Goal: Check status: Check status

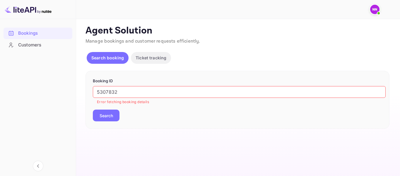
click at [150, 59] on p "Ticket tracking" at bounding box center [151, 58] width 31 height 6
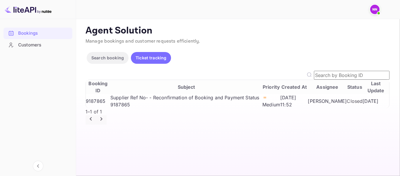
click at [32, 49] on div "Customers" at bounding box center [38, 44] width 69 height 11
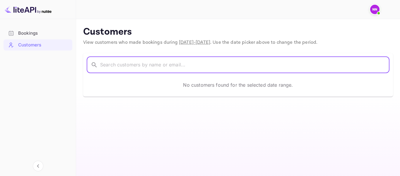
click at [134, 64] on input "text" at bounding box center [245, 65] width 290 height 16
paste input "5307832"
type input "5307832"
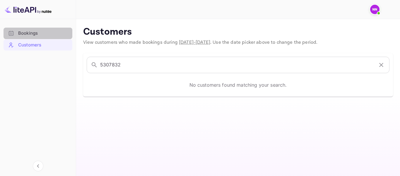
click at [40, 33] on div "Bookings" at bounding box center [43, 33] width 51 height 7
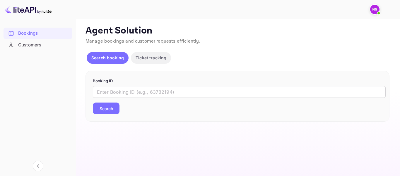
click at [152, 57] on p "Ticket tracking" at bounding box center [151, 58] width 31 height 6
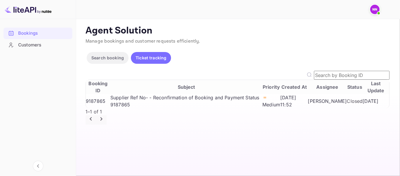
click at [343, 75] on input "text" at bounding box center [352, 75] width 76 height 9
paste input "5307832"
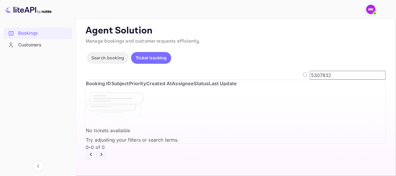
type input "5307832"
click at [105, 57] on p "Search booking" at bounding box center [107, 58] width 33 height 6
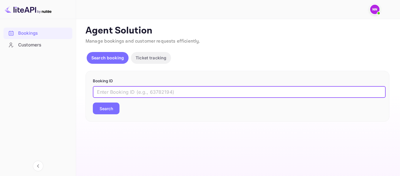
click at [143, 95] on input "text" at bounding box center [239, 92] width 293 height 12
paste input "5307832"
type input "5307832"
click at [106, 106] on button "Search" at bounding box center [106, 108] width 27 height 12
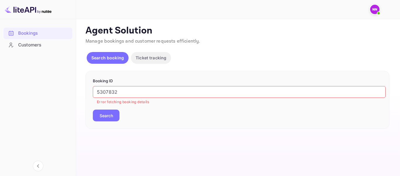
click at [378, 13] on span at bounding box center [379, 13] width 2 height 2
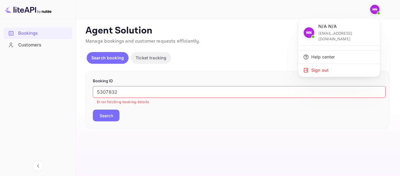
drag, startPoint x: 157, startPoint y: 93, endPoint x: 31, endPoint y: 83, distance: 126.4
click at [32, 84] on div at bounding box center [200, 88] width 400 height 176
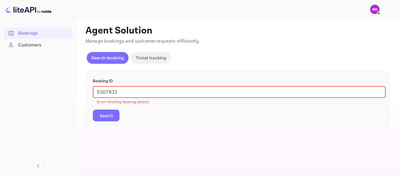
click at [163, 91] on input "5307832" at bounding box center [239, 92] width 293 height 12
click at [107, 115] on button "Search" at bounding box center [106, 115] width 27 height 12
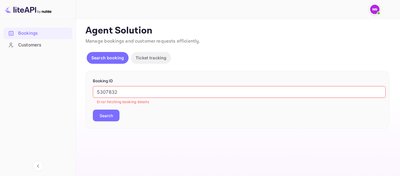
click at [23, 45] on div "Customers" at bounding box center [43, 45] width 51 height 7
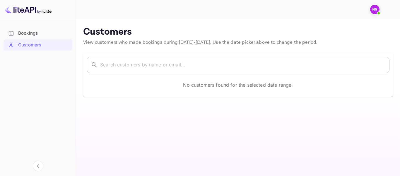
click at [172, 64] on input "text" at bounding box center [245, 65] width 290 height 16
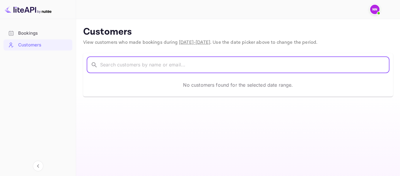
paste input "5307832"
paste input "[PERSON_NAME]"
click at [209, 64] on input "[PERSON_NAME]" at bounding box center [237, 65] width 274 height 16
type input "[PERSON_NAME]"
click at [39, 37] on div "Bookings" at bounding box center [38, 33] width 69 height 11
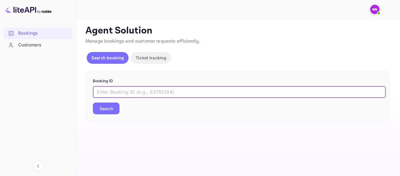
click at [178, 94] on input "text" at bounding box center [239, 92] width 293 height 12
paste input "[PERSON_NAME]"
type input "[PERSON_NAME]"
click at [113, 108] on button "Search" at bounding box center [106, 108] width 27 height 12
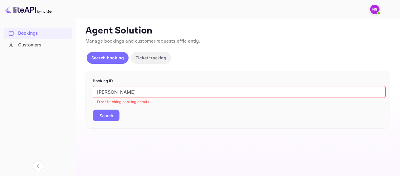
click at [376, 8] on img at bounding box center [375, 9] width 9 height 9
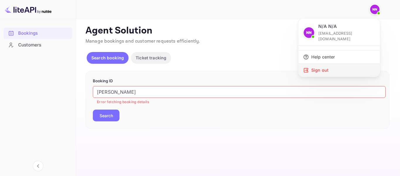
click at [316, 64] on div "Sign out" at bounding box center [339, 70] width 81 height 13
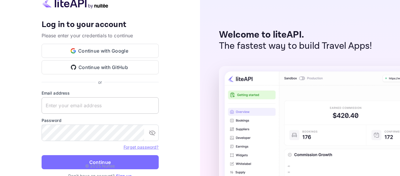
click at [79, 108] on input "text" at bounding box center [100, 105] width 117 height 16
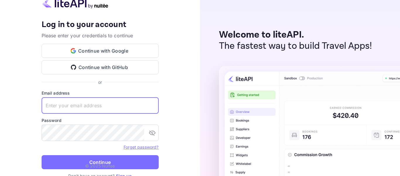
click at [151, 105] on keeper-lock "Open Keeper Popup" at bounding box center [151, 105] width 7 height 7
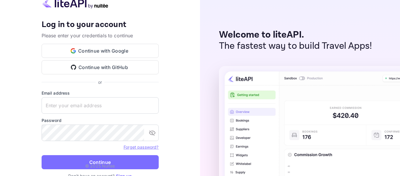
drag, startPoint x: 122, startPoint y: 118, endPoint x: 192, endPoint y: 27, distance: 115.0
click at [192, 27] on keeper-draggable-element at bounding box center [186, 112] width 102 height 179
type input "[EMAIL_ADDRESS][DOMAIN_NAME]"
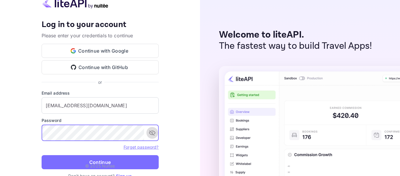
click at [154, 130] on icon "toggle password visibility" at bounding box center [152, 132] width 7 height 7
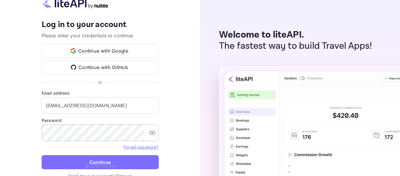
click at [94, 164] on p "© 2025 Nuitee" at bounding box center [100, 165] width 30 height 6
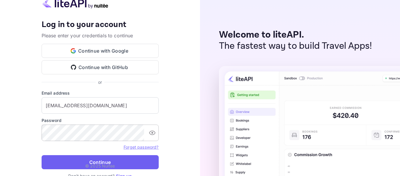
click at [103, 162] on button "Continue" at bounding box center [100, 162] width 117 height 14
